Goal: Information Seeking & Learning: Learn about a topic

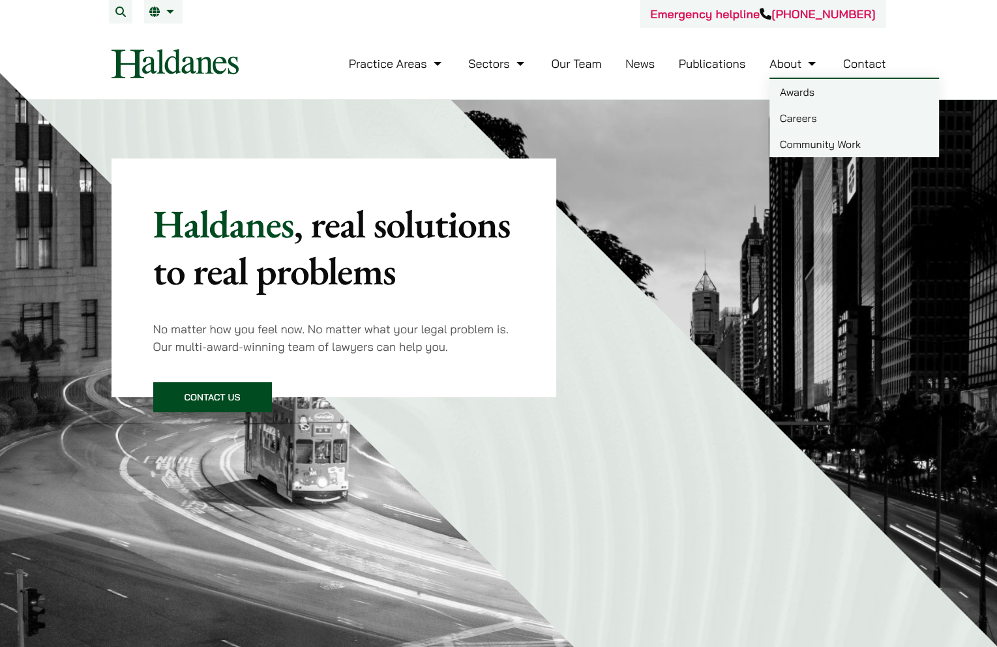
click at [783, 119] on link "Careers" at bounding box center [855, 118] width 170 height 26
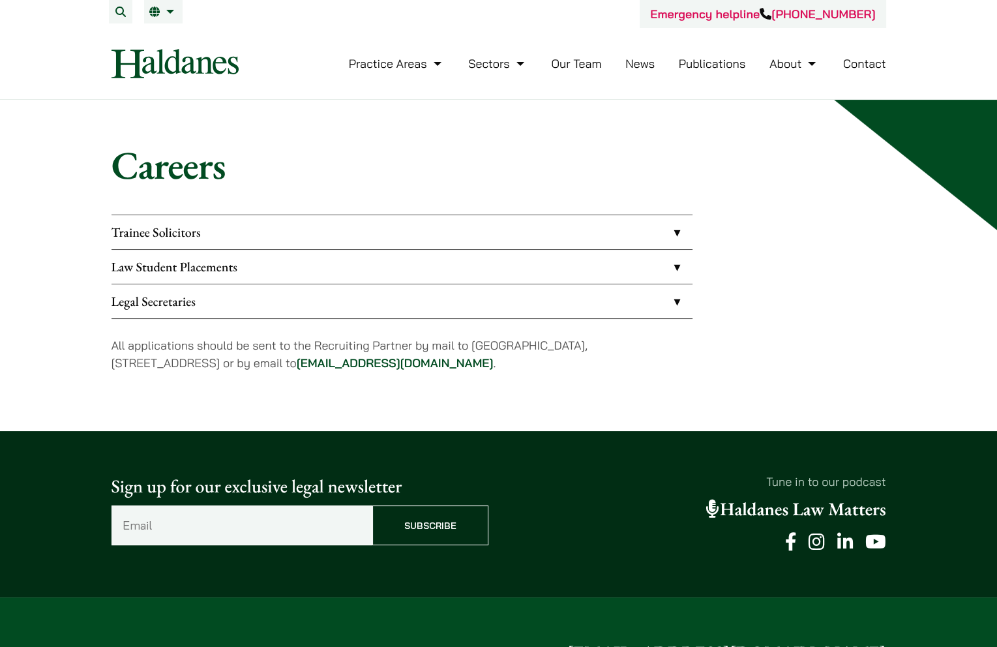
click at [274, 260] on link "Law Student Placements" at bounding box center [402, 267] width 581 height 34
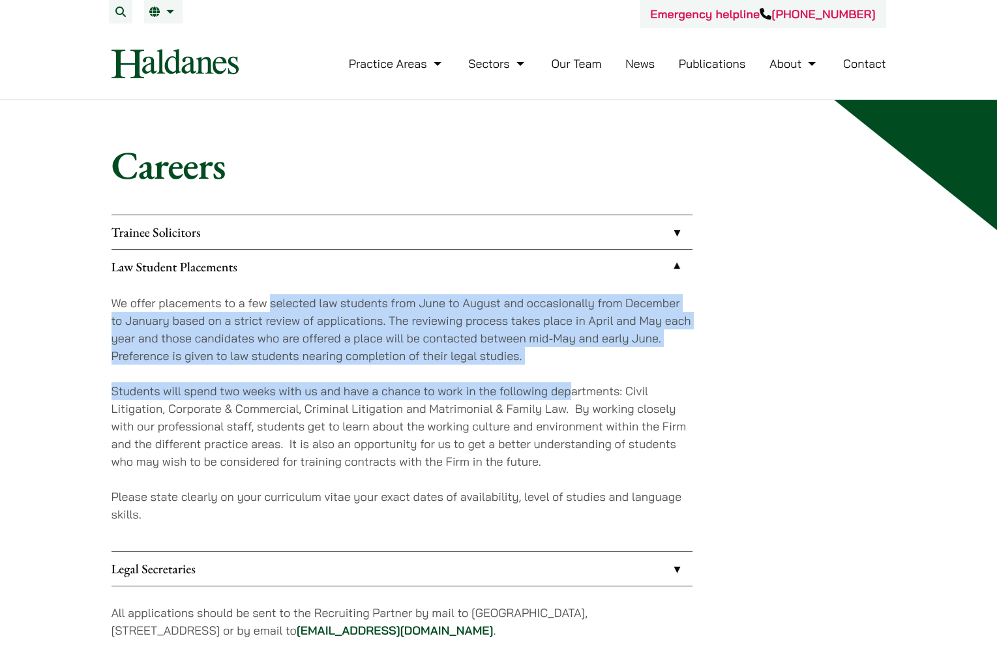
drag, startPoint x: 270, startPoint y: 302, endPoint x: 567, endPoint y: 369, distance: 304.9
click at [567, 369] on div "We offer placements to a few selected law students from June to August and occa…" at bounding box center [402, 417] width 581 height 267
drag, startPoint x: 567, startPoint y: 369, endPoint x: 519, endPoint y: 350, distance: 51.8
click at [519, 350] on p "We offer placements to a few selected law students from June to August and occa…" at bounding box center [402, 329] width 581 height 70
click at [472, 336] on p "We offer placements to a few selected law students from June to August and occa…" at bounding box center [402, 329] width 581 height 70
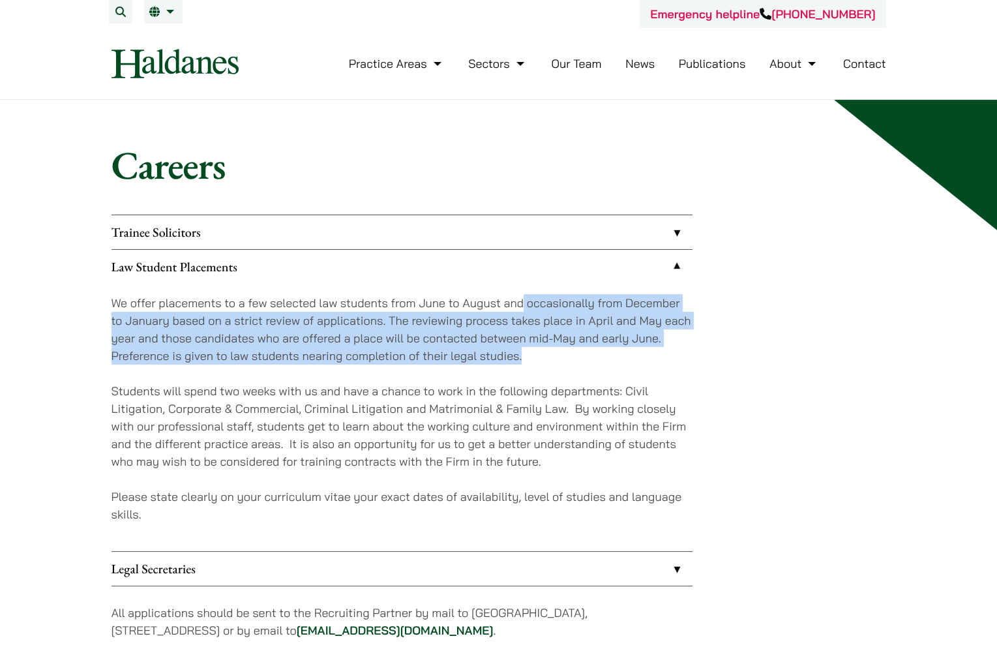
drag, startPoint x: 539, startPoint y: 359, endPoint x: 524, endPoint y: 291, distance: 69.6
click at [524, 291] on div "We offer placements to a few selected law students from June to August and occa…" at bounding box center [402, 417] width 581 height 267
click at [524, 290] on div "We offer placements to a few selected law students from June to August and occa…" at bounding box center [402, 417] width 581 height 267
click at [526, 323] on p "We offer placements to a few selected law students from June to August and occa…" at bounding box center [402, 329] width 581 height 70
